Goal: Task Accomplishment & Management: Manage account settings

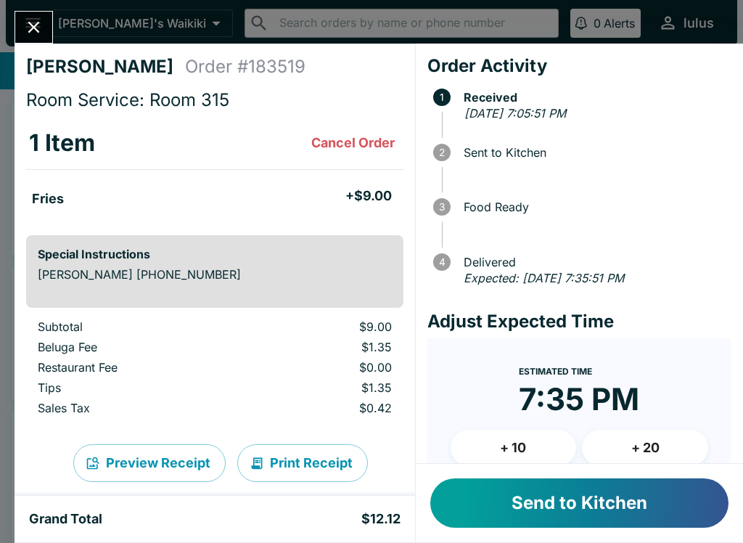
click at [516, 497] on button "Send to Kitchen" at bounding box center [579, 502] width 298 height 49
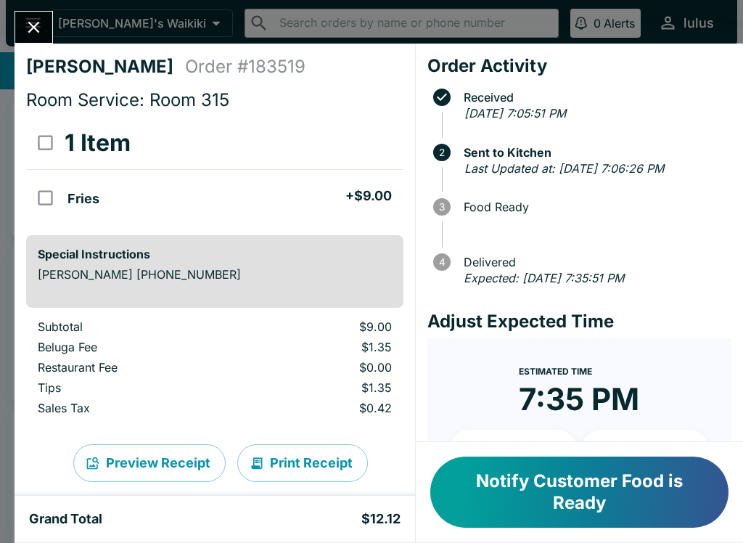
click at [34, 17] on button "Close" at bounding box center [33, 27] width 37 height 31
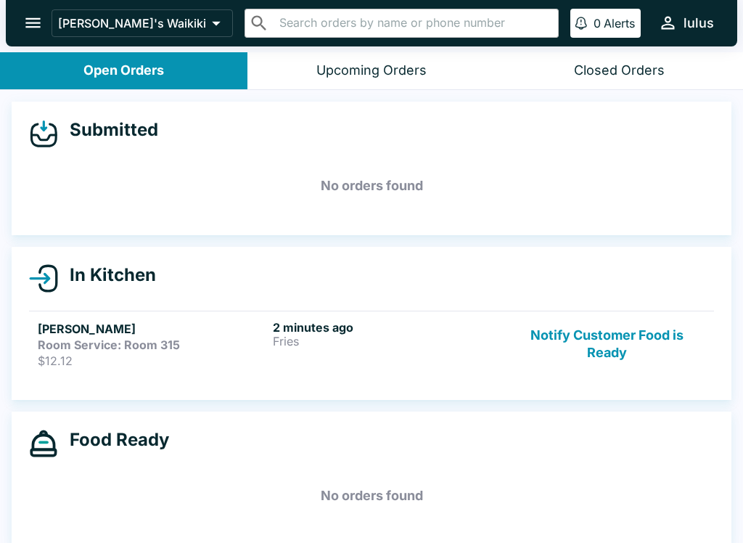
click at [169, 335] on h5 "[PERSON_NAME]" at bounding box center [152, 328] width 229 height 17
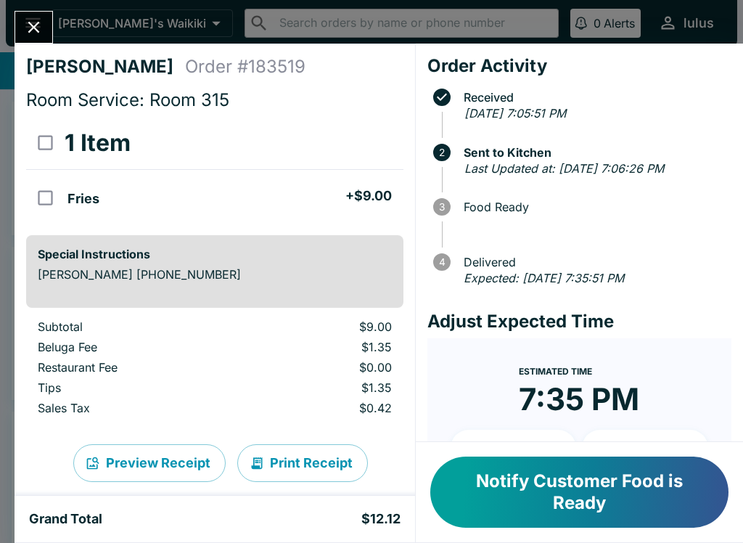
click at [591, 488] on button "Notify Customer Food is Ready" at bounding box center [579, 491] width 298 height 71
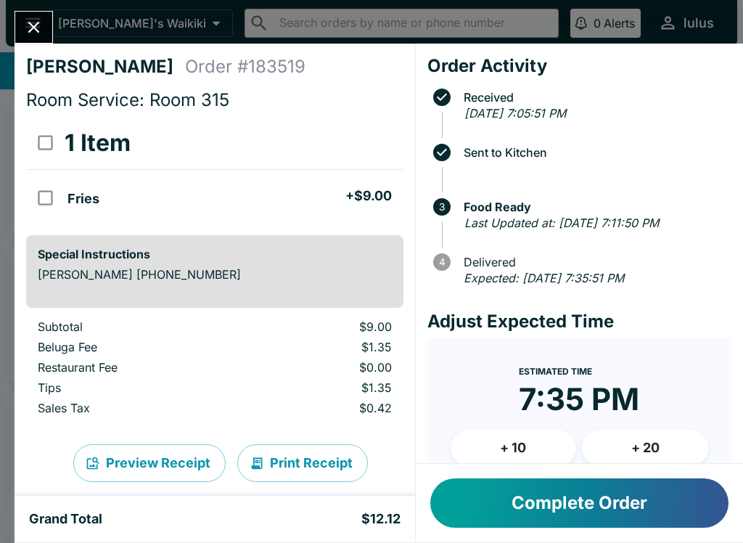
click at [612, 509] on button "Complete Order" at bounding box center [579, 502] width 298 height 49
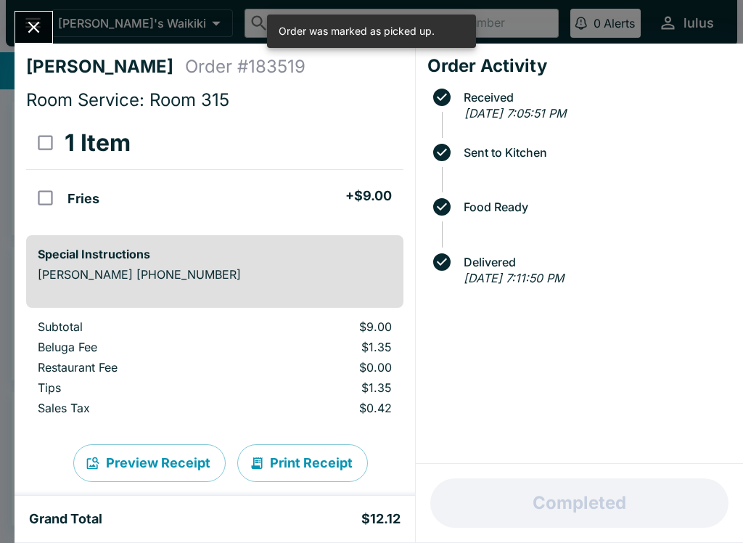
click at [33, 30] on icon "Close" at bounding box center [34, 27] width 20 height 20
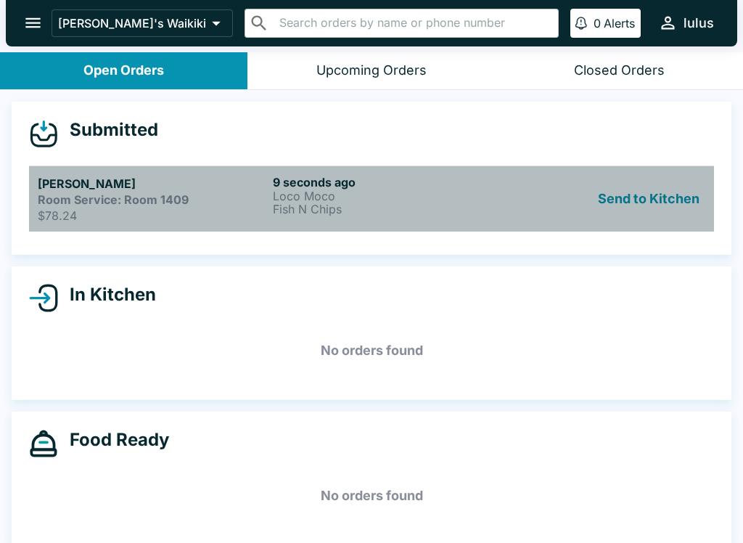
click at [119, 200] on strong "Room Service: Room 1409" at bounding box center [113, 199] width 151 height 15
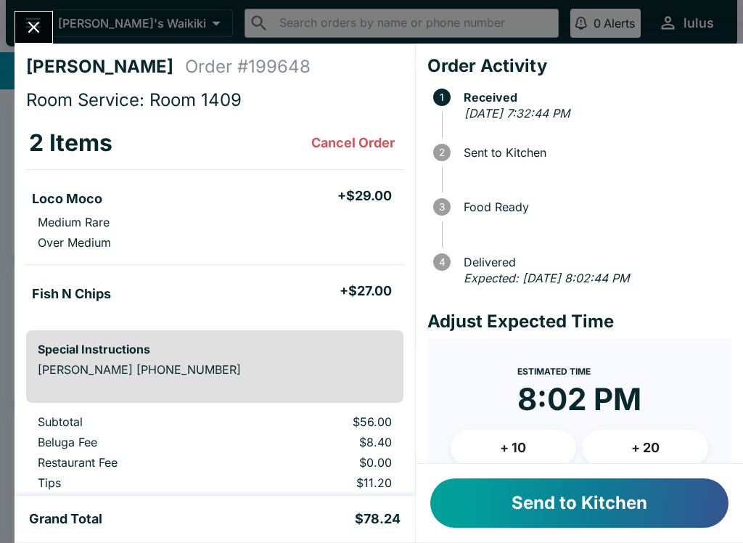
click at [557, 511] on button "Send to Kitchen" at bounding box center [579, 502] width 298 height 49
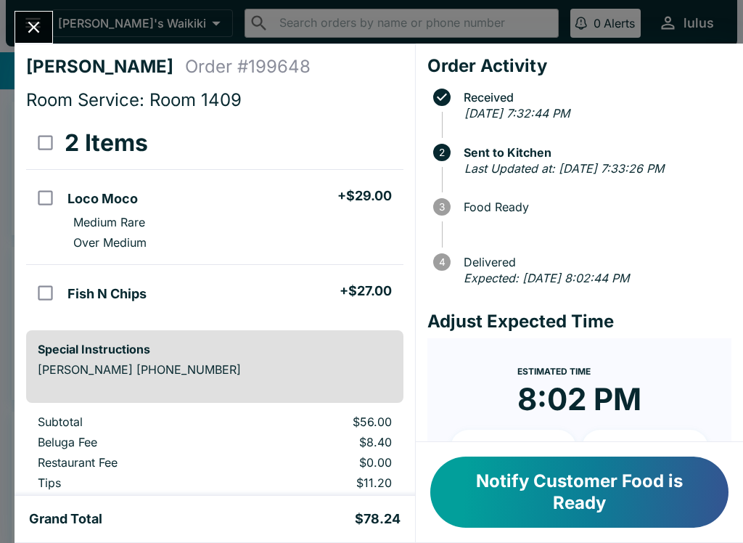
click at [42, 27] on icon "Close" at bounding box center [34, 27] width 20 height 20
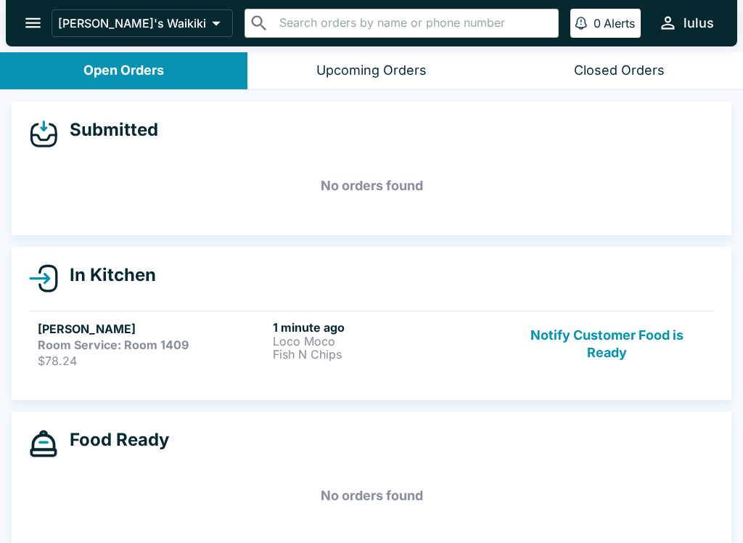
click at [70, 330] on h5 "[PERSON_NAME]" at bounding box center [152, 328] width 229 height 17
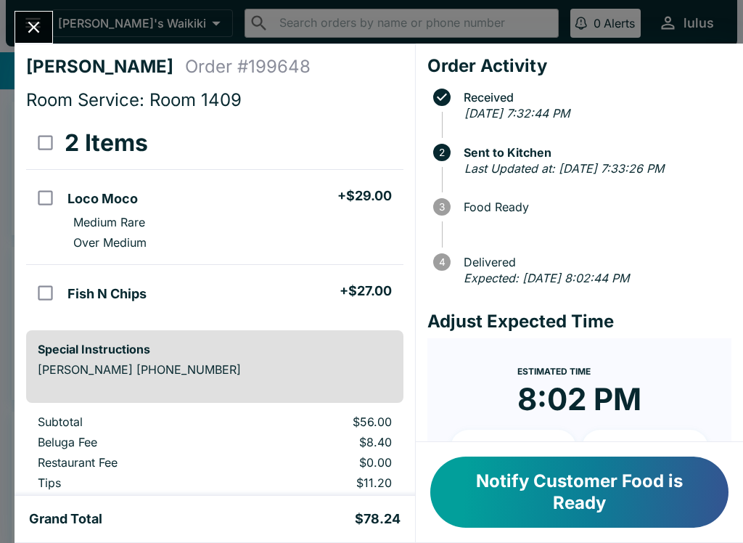
click at [613, 483] on button "Notify Customer Food is Ready" at bounding box center [579, 491] width 298 height 71
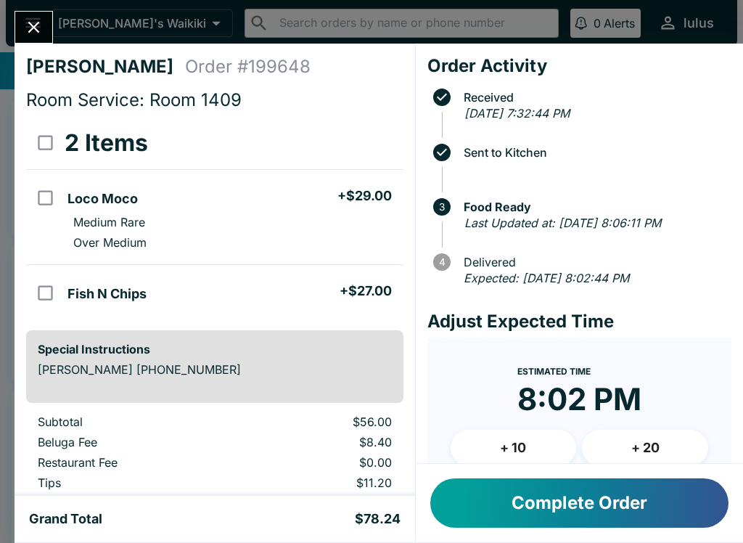
click at [24, 21] on icon "Close" at bounding box center [34, 27] width 20 height 20
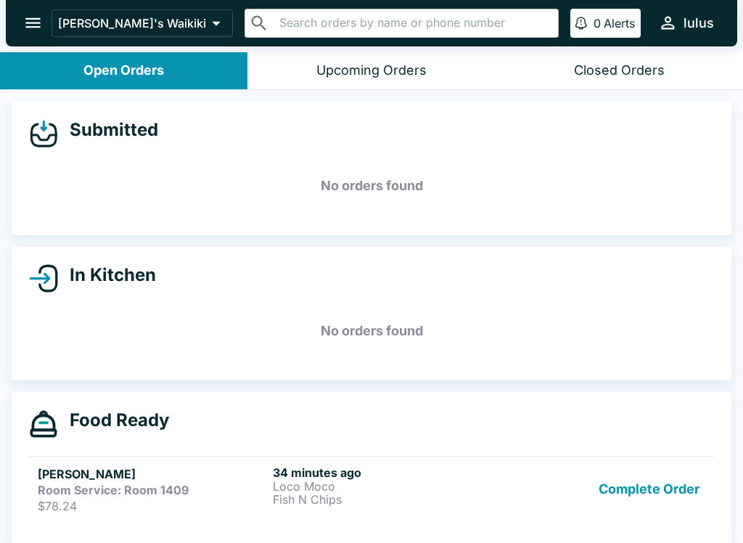
click at [641, 481] on button "Complete Order" at bounding box center [649, 489] width 112 height 48
